Goal: Information Seeking & Learning: Learn about a topic

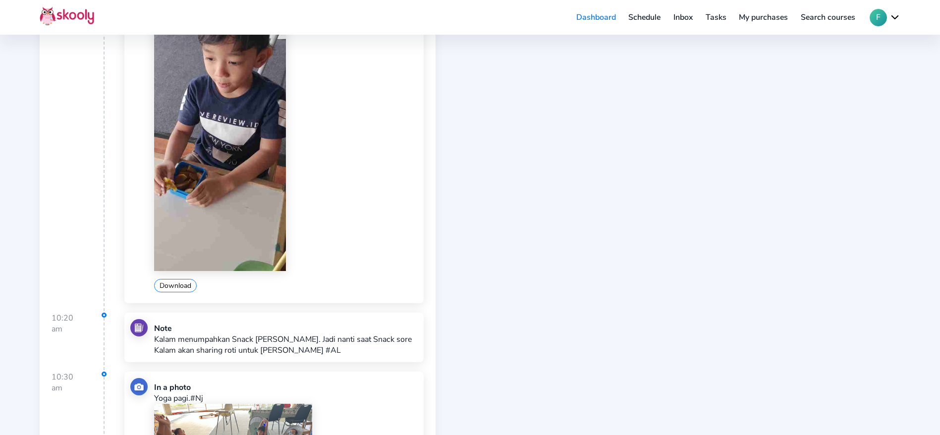
scroll to position [669, 0]
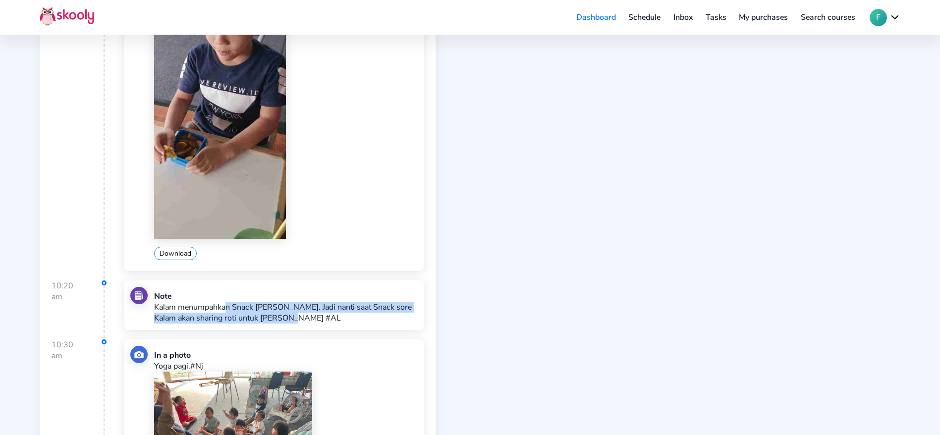
drag, startPoint x: 221, startPoint y: 309, endPoint x: 306, endPoint y: 316, distance: 85.5
click at [306, 316] on p "Kalam menumpahkan Snack [PERSON_NAME]. Jadi nanti saat Snack sore Kalam akan sh…" at bounding box center [285, 313] width 263 height 22
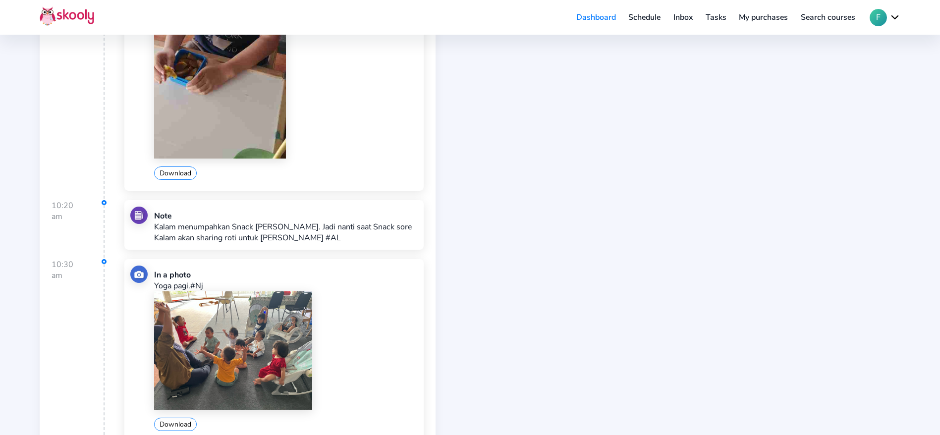
scroll to position [743, 0]
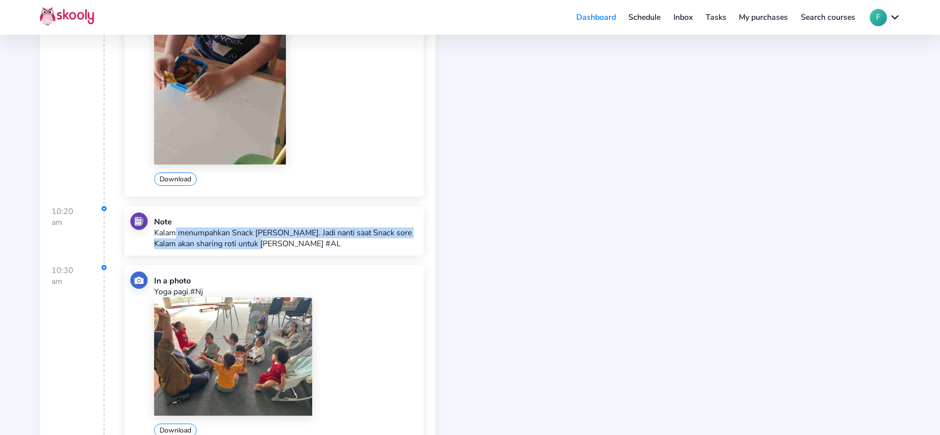
drag, startPoint x: 170, startPoint y: 235, endPoint x: 257, endPoint y: 245, distance: 86.8
click at [257, 245] on p "Kalam menumpahkan Snack [PERSON_NAME]. Jadi nanti saat Snack sore Kalam akan sh…" at bounding box center [285, 238] width 263 height 22
drag, startPoint x: 154, startPoint y: 235, endPoint x: 231, endPoint y: 247, distance: 77.8
click at [231, 247] on p "Kalam menumpahkan Snack [PERSON_NAME]. Jadi nanti saat Snack sore Kalam akan sh…" at bounding box center [285, 238] width 263 height 22
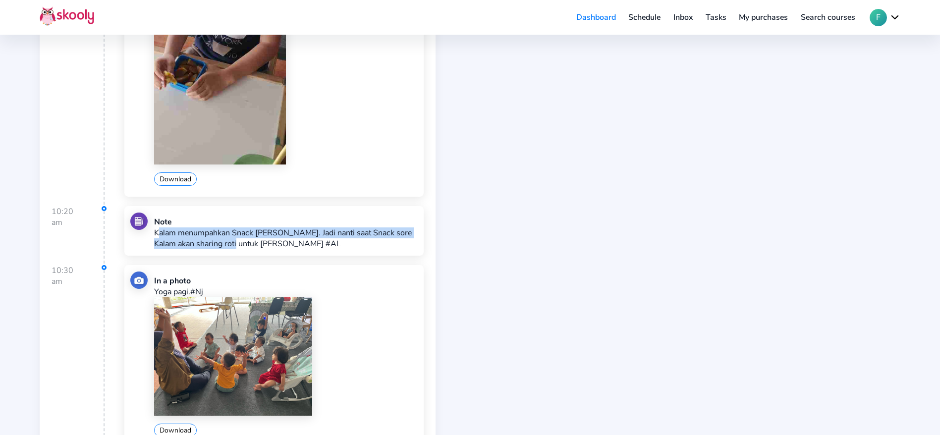
click at [231, 247] on p "Kalam menumpahkan Snack [PERSON_NAME]. Jadi nanti saat Snack sore Kalam akan sh…" at bounding box center [285, 238] width 263 height 22
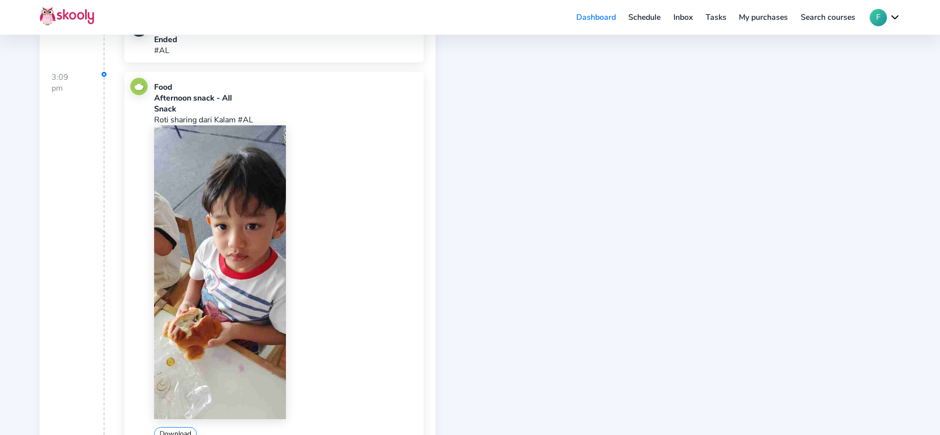
scroll to position [3040, 0]
